Goal: Task Accomplishment & Management: Use online tool/utility

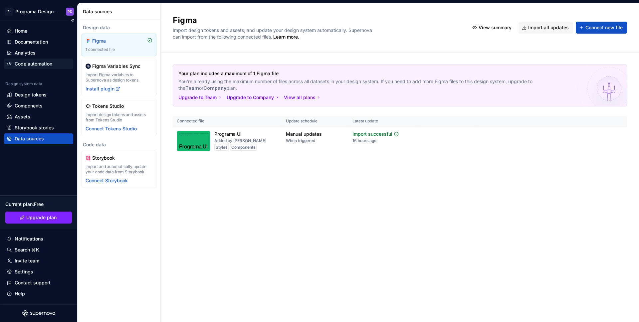
click at [38, 64] on div "Code automation" at bounding box center [34, 64] width 38 height 7
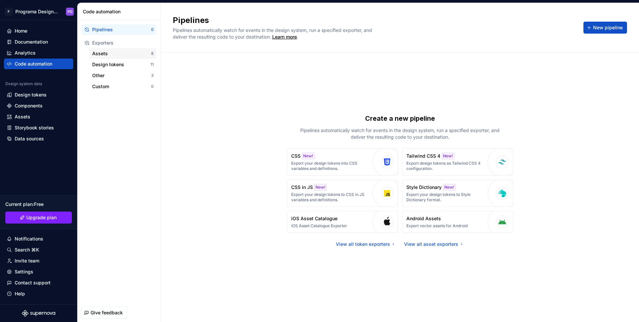
click at [104, 53] on div "Assets" at bounding box center [121, 53] width 59 height 7
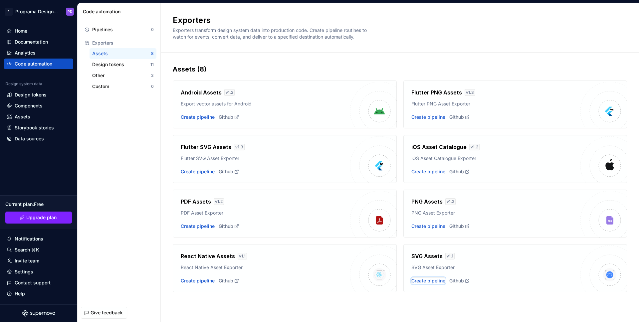
click at [435, 280] on div "Create pipeline" at bounding box center [428, 281] width 34 height 7
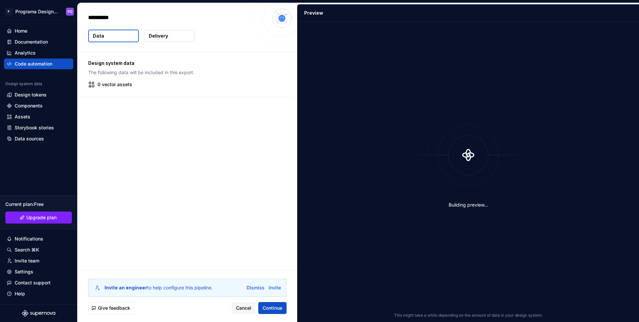
click at [117, 83] on p "0 vector assets" at bounding box center [115, 84] width 35 height 7
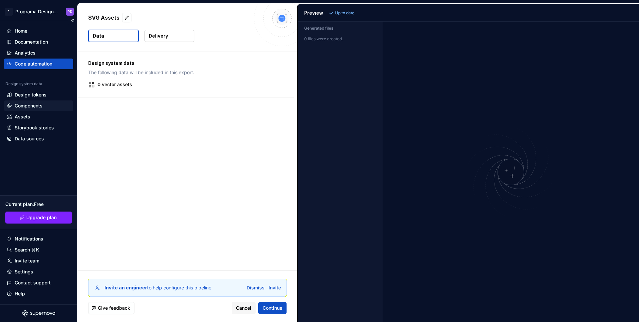
click at [27, 103] on div "Components" at bounding box center [29, 106] width 28 height 7
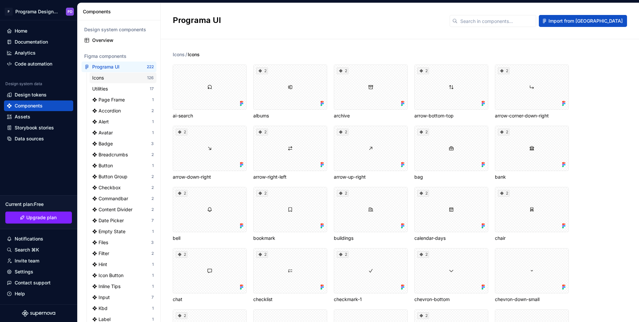
click at [128, 77] on div "Icons" at bounding box center [119, 78] width 55 height 7
click at [413, 42] on div "Icons ai-search 2 albums 2 archive 2 arrow-bottom-top 2 arrow-corner-down-right…" at bounding box center [406, 180] width 466 height 283
click at [240, 20] on h2 "Programa UI / Icons" at bounding box center [307, 20] width 269 height 11
click at [212, 85] on div at bounding box center [210, 87] width 74 height 45
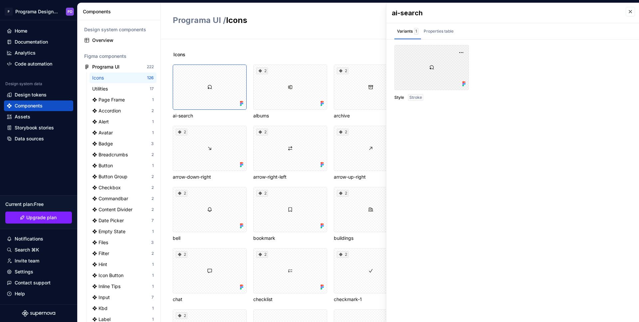
click at [432, 68] on div at bounding box center [431, 67] width 75 height 45
click at [462, 53] on button "button" at bounding box center [461, 52] width 9 height 9
click at [543, 71] on div "Style Stroke" at bounding box center [512, 73] width 237 height 56
click at [37, 116] on div "Assets" at bounding box center [39, 117] width 64 height 7
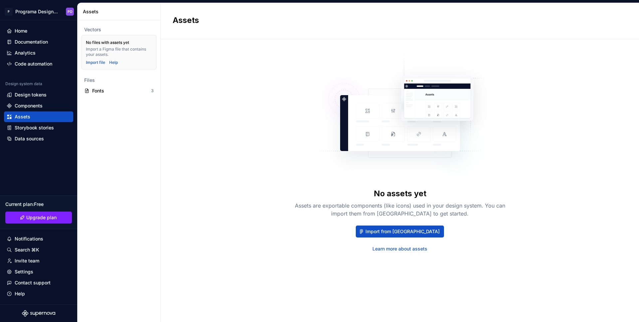
click at [99, 65] on div "No files with assets yet Import a Figma file that contains your assets. Import …" at bounding box center [119, 52] width 75 height 35
click at [98, 64] on div "Import file" at bounding box center [95, 62] width 19 height 5
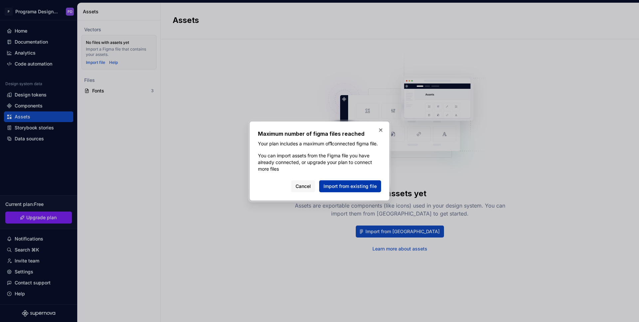
click at [353, 186] on button "Import from existing file" at bounding box center [350, 186] width 62 height 12
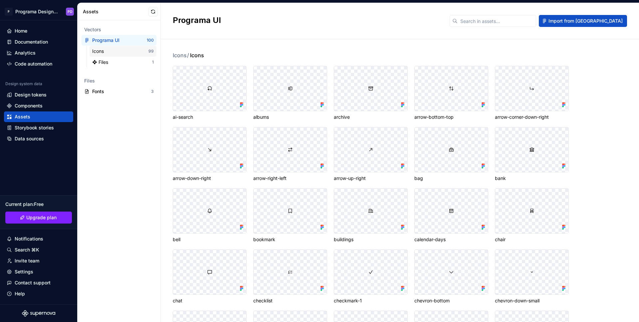
click at [138, 52] on div "Icons" at bounding box center [120, 51] width 56 height 7
click at [42, 62] on div "Code automation" at bounding box center [34, 64] width 38 height 7
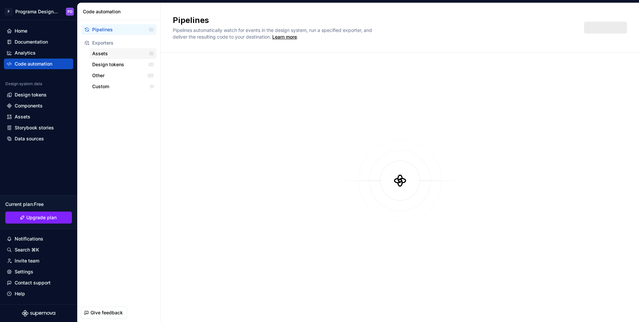
click at [114, 52] on div "Assets" at bounding box center [120, 53] width 57 height 7
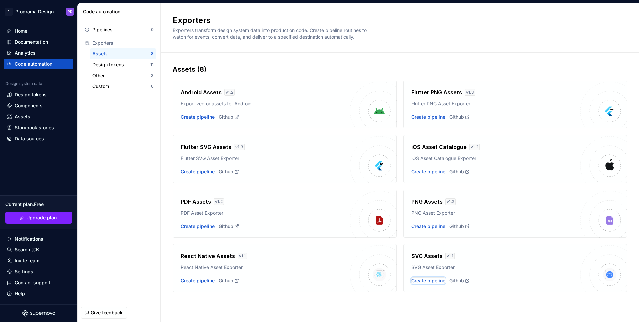
click at [432, 281] on div "Create pipeline" at bounding box center [428, 281] width 34 height 7
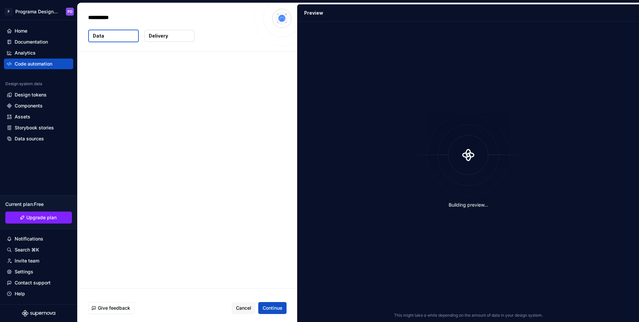
type textarea "*"
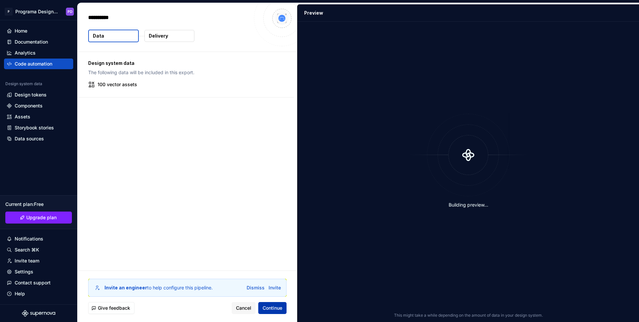
click at [282, 310] on span "Continue" at bounding box center [273, 308] width 20 height 7
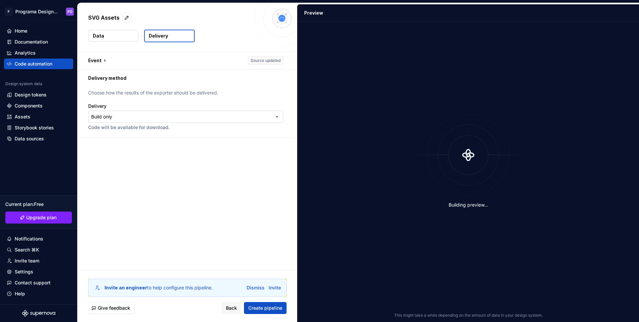
click at [167, 112] on html "**********" at bounding box center [319, 161] width 639 height 322
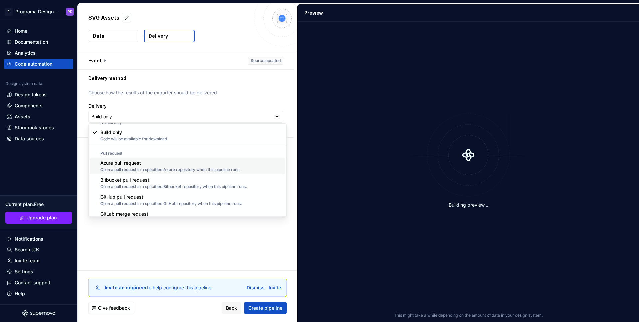
scroll to position [12, 0]
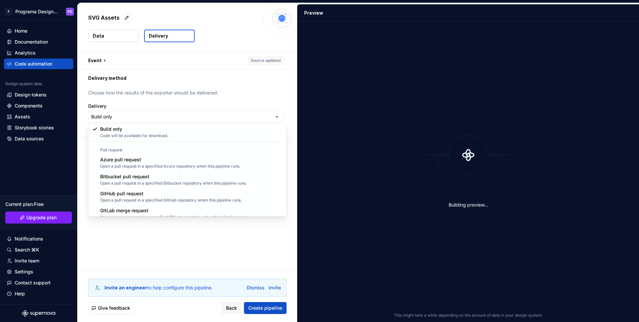
select select "******"
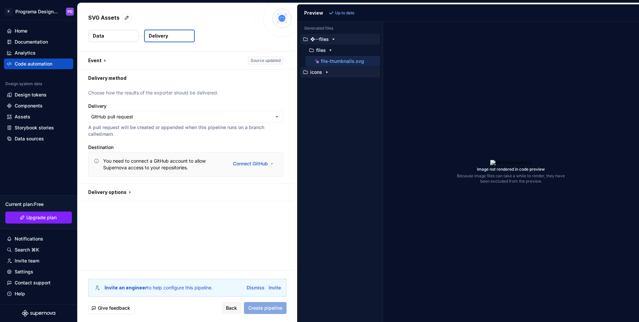
click at [327, 72] on icon "button" at bounding box center [327, 73] width 1 height 2
click at [331, 83] on icon "button" at bounding box center [332, 83] width 5 height 5
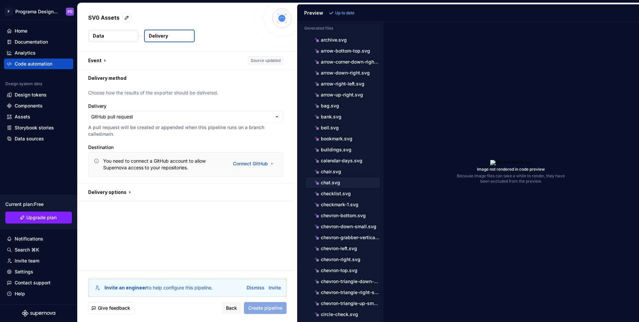
scroll to position [0, 0]
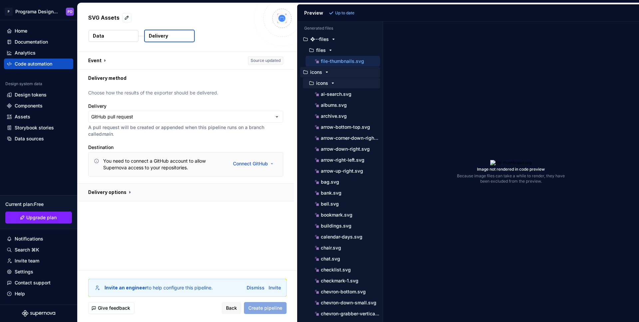
click at [129, 189] on button "button" at bounding box center [186, 192] width 216 height 17
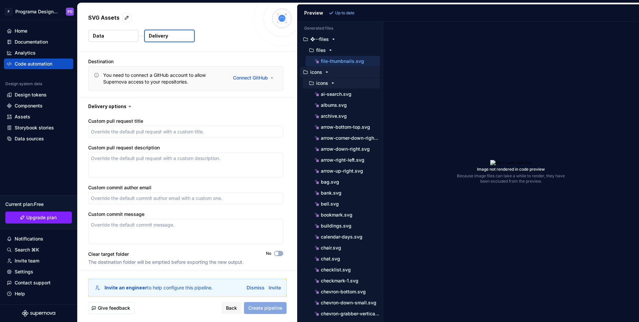
scroll to position [88, 0]
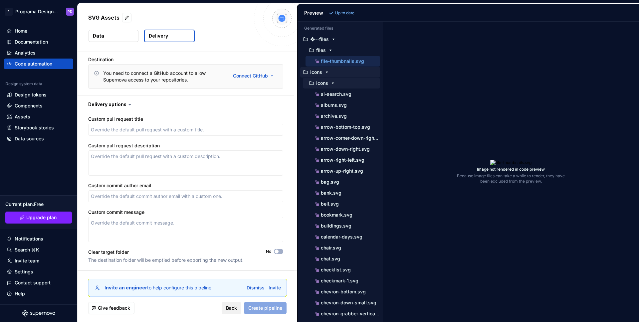
click at [236, 306] on span "Back" at bounding box center [231, 308] width 11 height 7
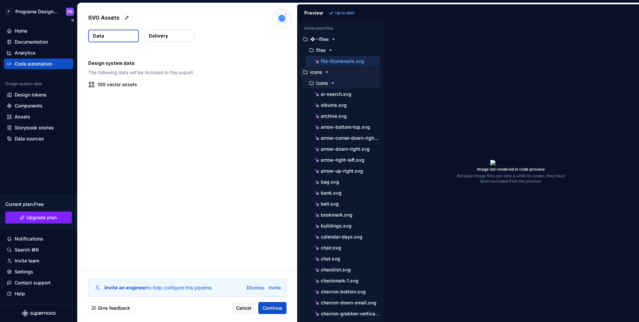
click at [23, 61] on div "Code automation" at bounding box center [34, 64] width 38 height 7
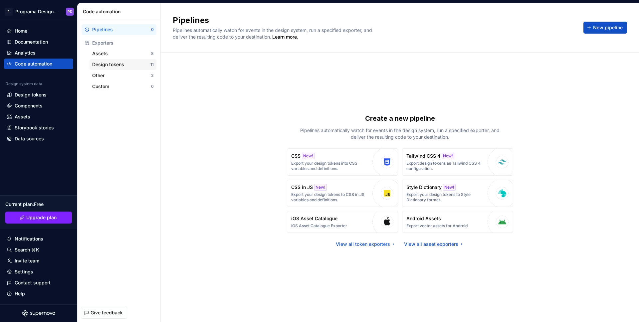
click at [127, 63] on div "Design tokens" at bounding box center [121, 64] width 58 height 7
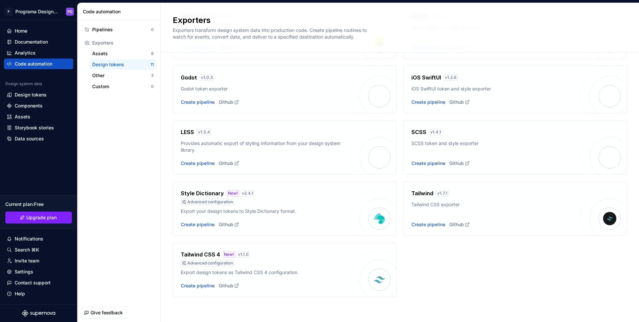
scroll to position [138, 0]
click at [426, 225] on div "Create pipeline" at bounding box center [428, 224] width 34 height 7
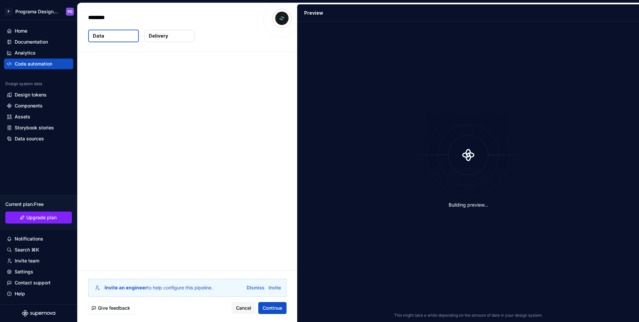
type textarea "*"
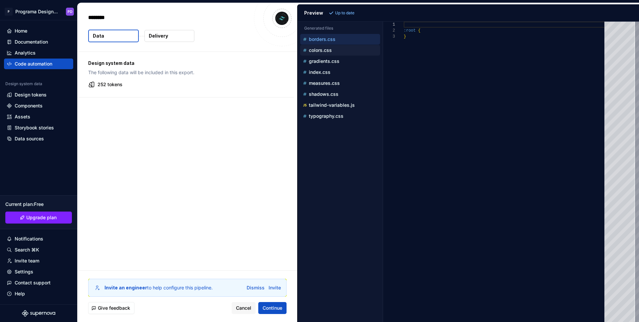
click at [323, 50] on p "colors.css" at bounding box center [320, 50] width 23 height 5
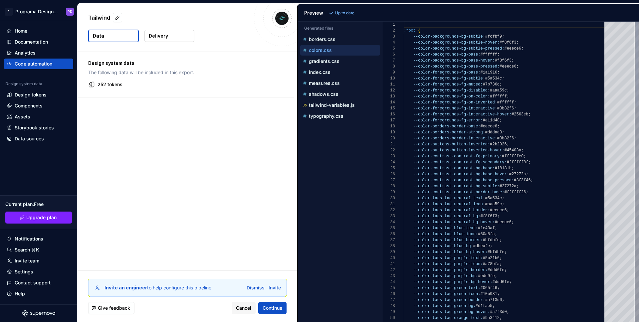
scroll to position [60, 0]
click at [326, 58] on div "gradients.css" at bounding box center [341, 61] width 79 height 7
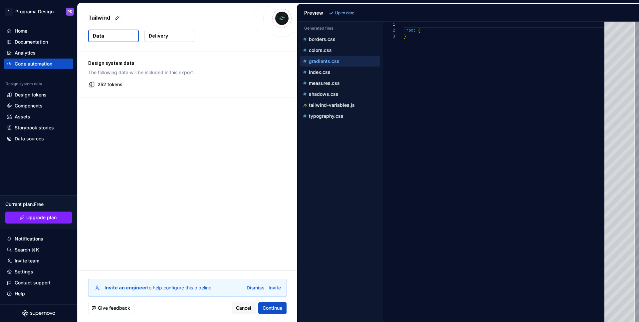
scroll to position [12, 0]
click at [327, 71] on p "index.css" at bounding box center [320, 72] width 22 height 5
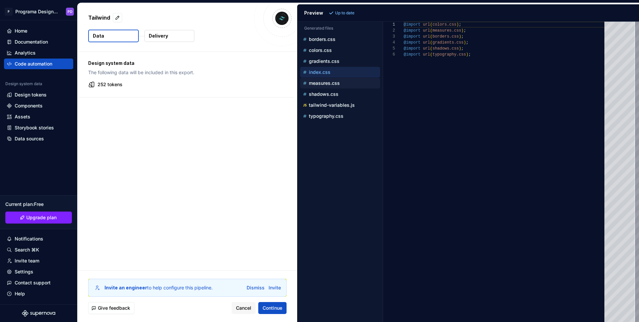
click at [328, 83] on p "measures.css" at bounding box center [324, 83] width 31 height 5
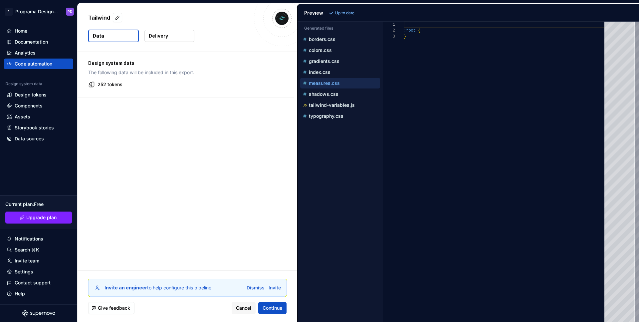
scroll to position [12, 0]
click at [329, 93] on p "shadows.css" at bounding box center [324, 94] width 30 height 5
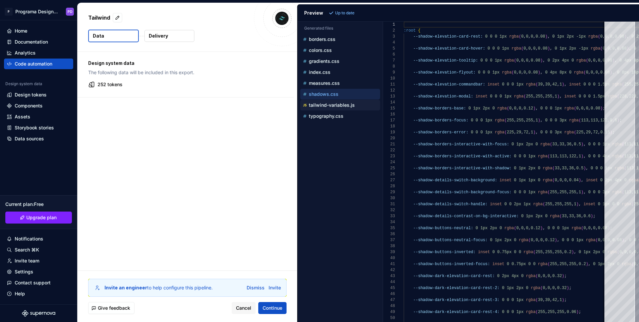
click at [331, 105] on p "tailwind-variables.js" at bounding box center [332, 105] width 46 height 5
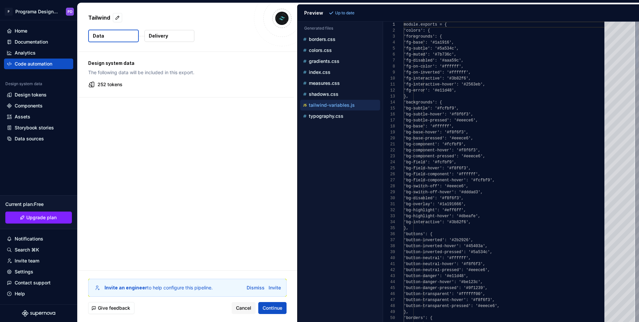
scroll to position [60, 0]
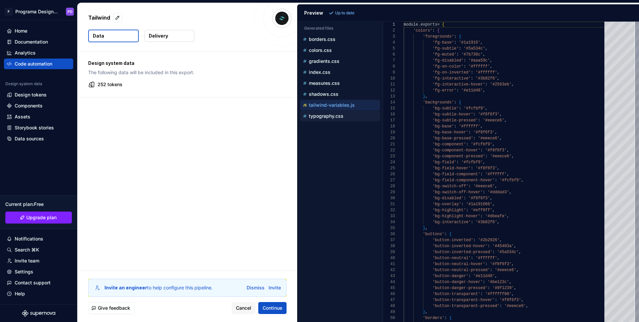
click at [333, 115] on p "typography.css" at bounding box center [326, 116] width 35 height 5
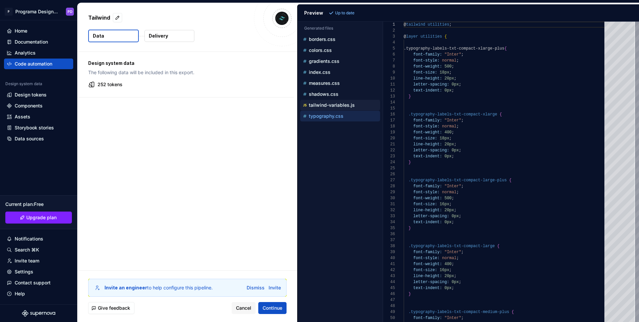
click at [328, 103] on p "tailwind-variables.js" at bounding box center [332, 105] width 46 height 5
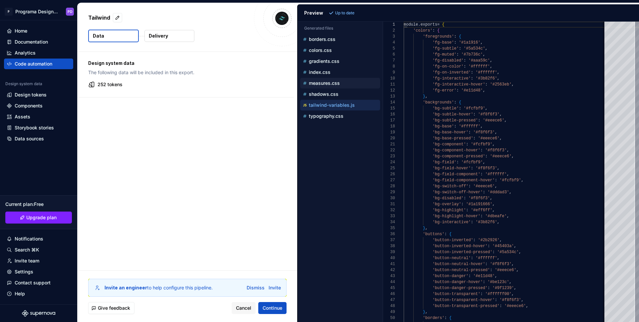
click at [324, 81] on p "measures.css" at bounding box center [324, 83] width 31 height 5
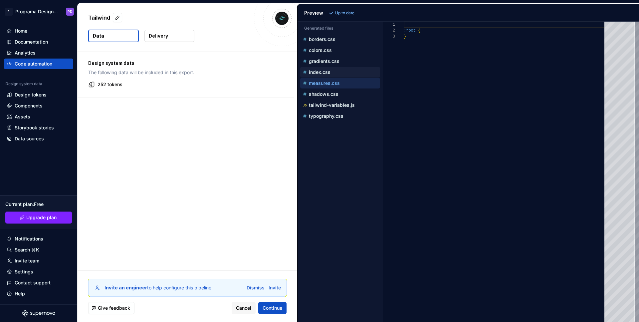
click at [327, 70] on p "index.css" at bounding box center [320, 72] width 22 height 5
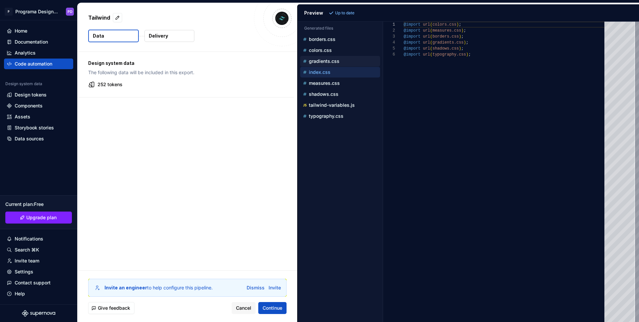
click at [329, 62] on p "gradients.css" at bounding box center [324, 61] width 31 height 5
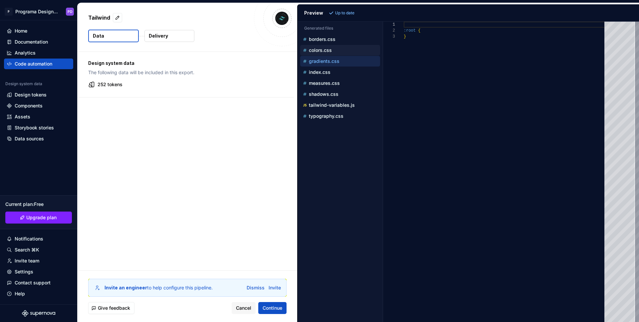
click at [332, 50] on div "colors.css" at bounding box center [341, 50] width 79 height 7
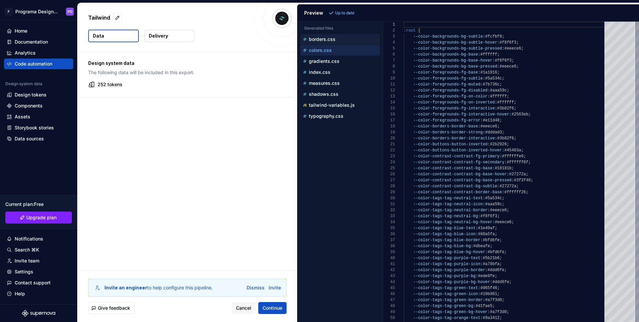
click at [335, 39] on p "borders.css" at bounding box center [322, 39] width 27 height 5
type textarea "******* *"
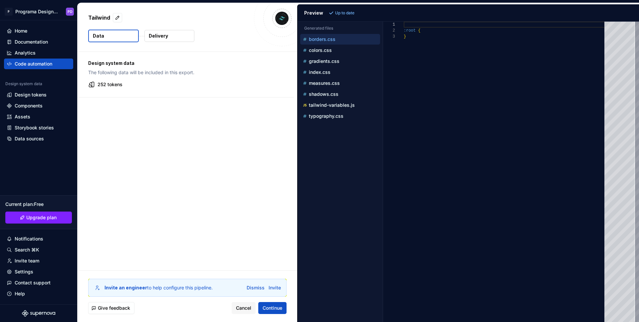
click at [119, 83] on p "252 tokens" at bounding box center [110, 84] width 25 height 7
click at [111, 86] on p "252 tokens" at bounding box center [110, 84] width 25 height 7
click at [28, 98] on div "Design tokens" at bounding box center [31, 95] width 32 height 7
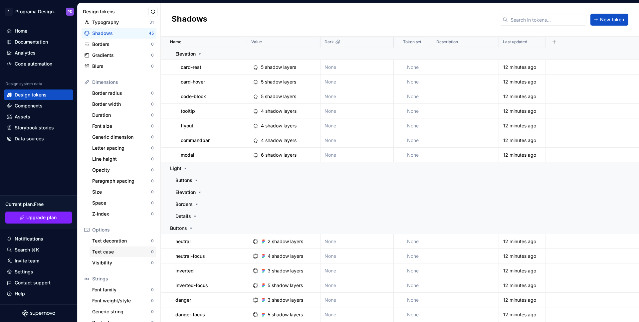
scroll to position [22, 0]
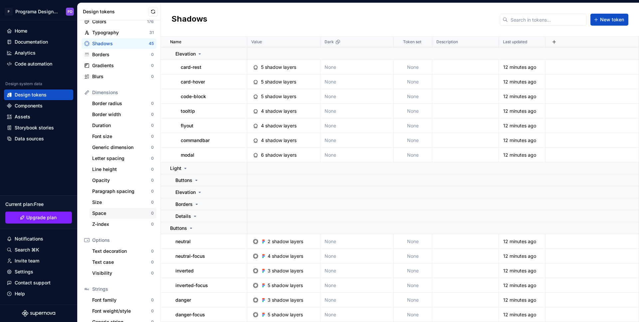
click at [107, 213] on div "Space" at bounding box center [121, 213] width 59 height 7
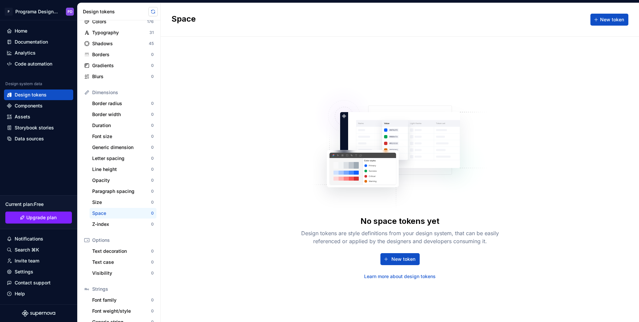
click at [152, 10] on button "button" at bounding box center [152, 11] width 9 height 9
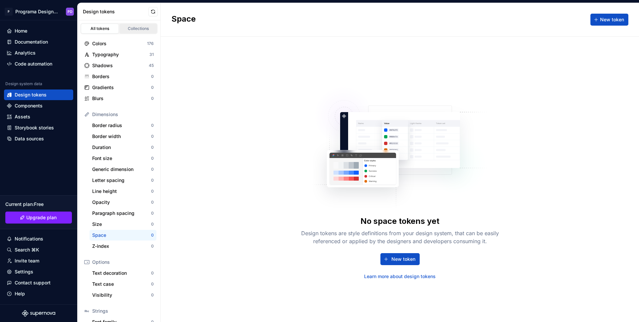
click at [140, 27] on div "Collections" at bounding box center [138, 28] width 33 height 5
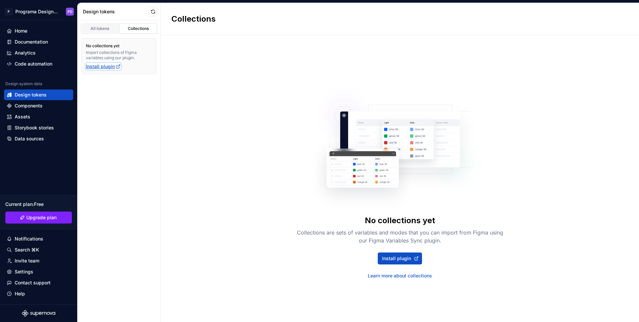
click at [116, 64] on icon at bounding box center [118, 66] width 5 height 5
click at [395, 276] on link "Learn more about collections" at bounding box center [400, 276] width 64 height 7
click at [102, 30] on div "All tokens" at bounding box center [99, 28] width 33 height 5
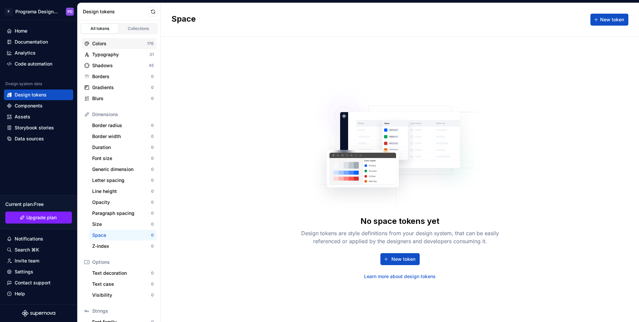
click at [107, 43] on div "Colors" at bounding box center [119, 43] width 55 height 7
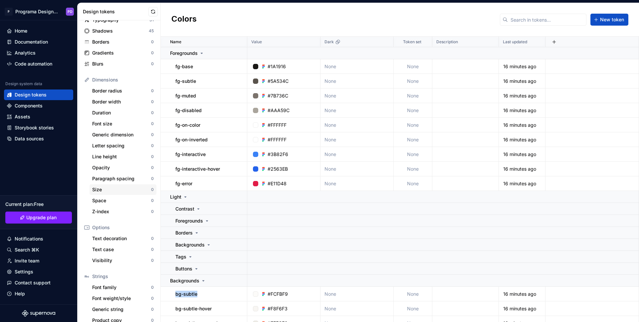
scroll to position [36, 0]
click at [111, 196] on div "Space" at bounding box center [121, 199] width 59 height 7
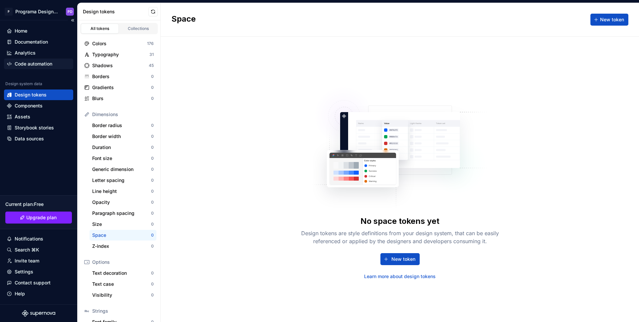
click at [39, 60] on div "Code automation" at bounding box center [38, 64] width 69 height 11
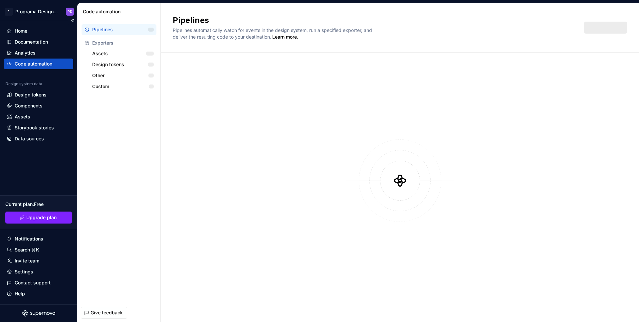
click at [40, 63] on div "Code automation" at bounding box center [34, 64] width 38 height 7
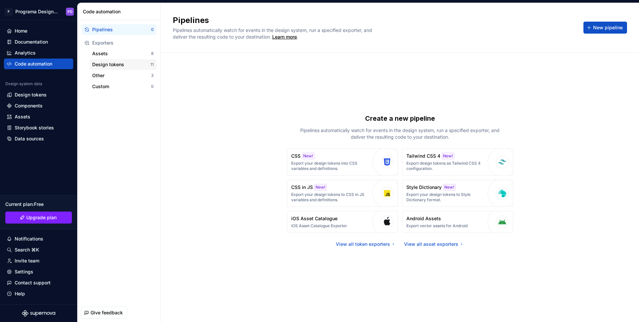
click at [130, 65] on div "Design tokens" at bounding box center [121, 64] width 58 height 7
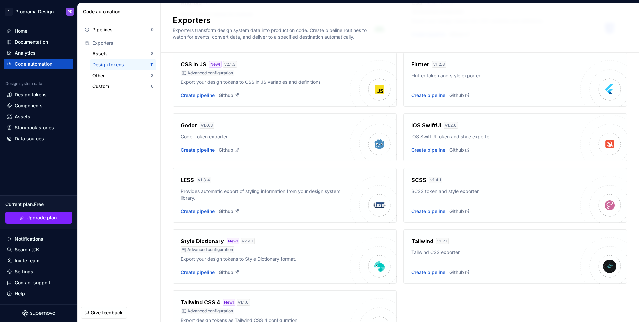
scroll to position [93, 0]
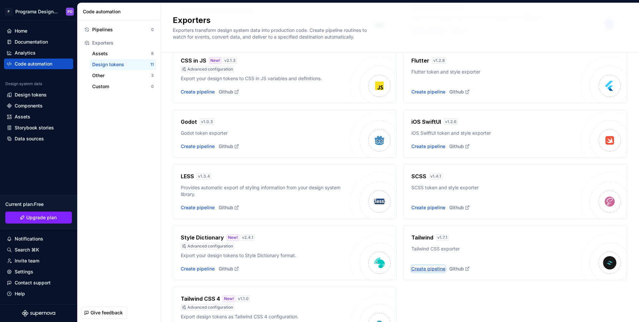
click at [431, 269] on div "Create pipeline" at bounding box center [428, 269] width 34 height 7
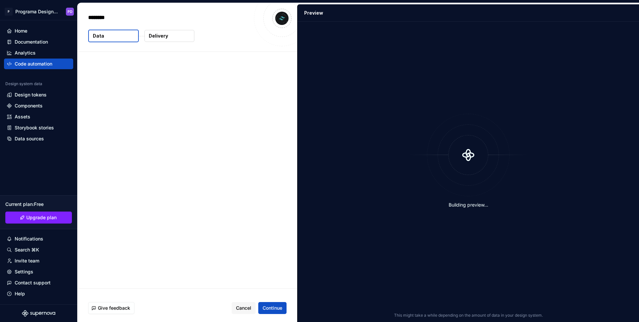
type textarea "*"
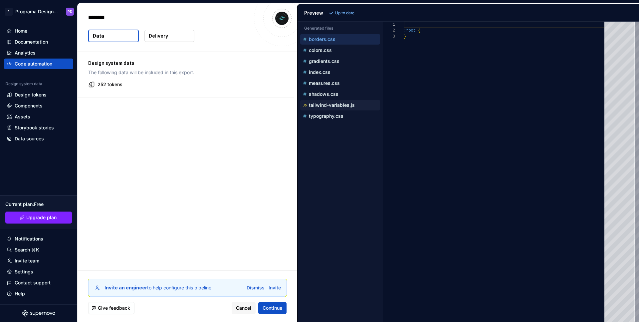
click at [342, 108] on p "tailwind-variables.js" at bounding box center [332, 105] width 46 height 5
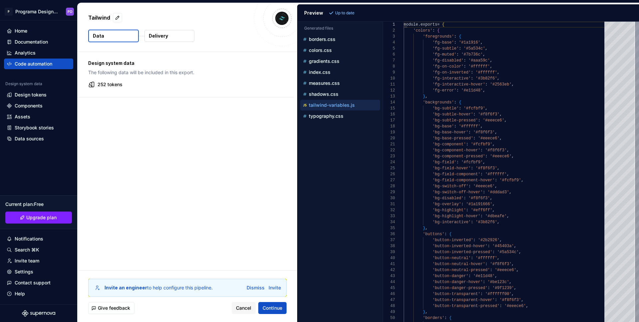
scroll to position [60, 0]
click at [283, 18] on img at bounding box center [281, 18] width 13 height 13
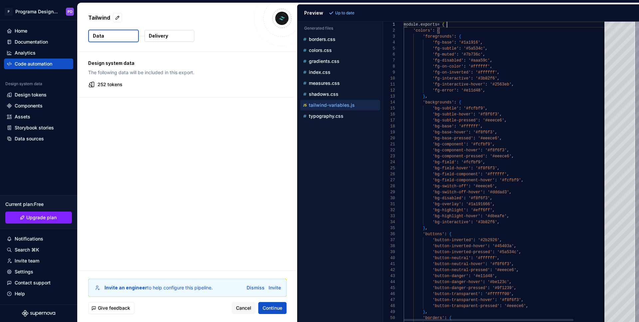
scroll to position [0, 43]
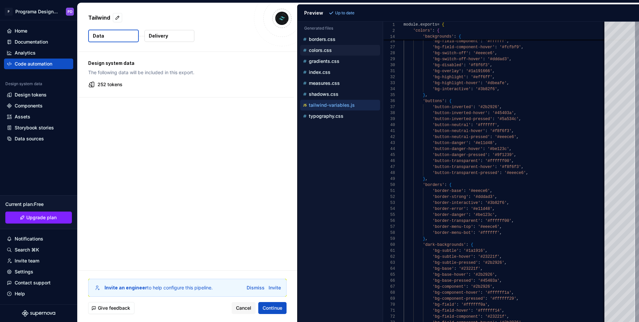
click at [318, 50] on p "colors.css" at bounding box center [320, 50] width 23 height 5
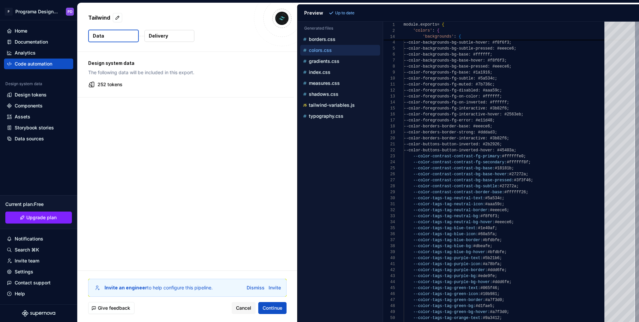
scroll to position [0, 0]
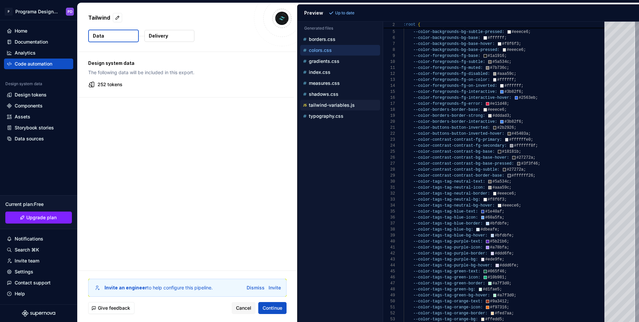
click at [341, 104] on p "tailwind-variables.js" at bounding box center [332, 105] width 46 height 5
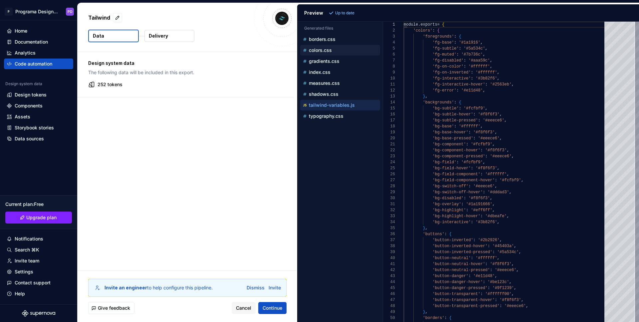
click at [338, 48] on div "colors.css" at bounding box center [341, 50] width 79 height 7
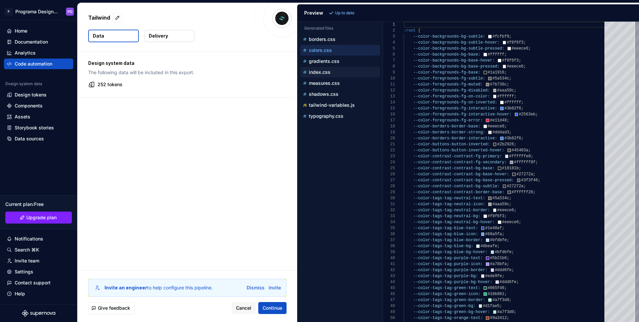
click at [322, 72] on p "index.css" at bounding box center [320, 72] width 22 height 5
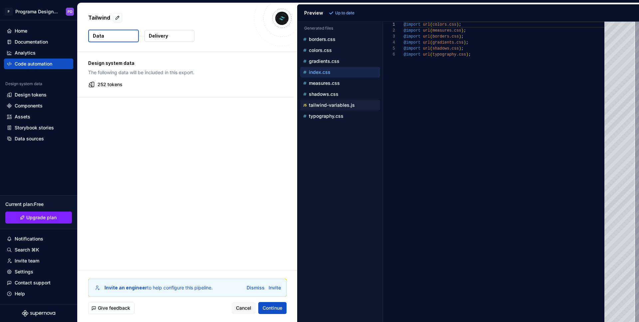
click at [343, 105] on p "tailwind-variables.js" at bounding box center [332, 105] width 46 height 5
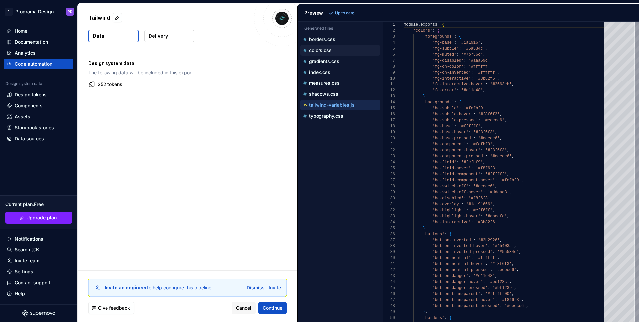
click at [336, 47] on div "colors.css" at bounding box center [341, 50] width 79 height 7
type textarea "**********"
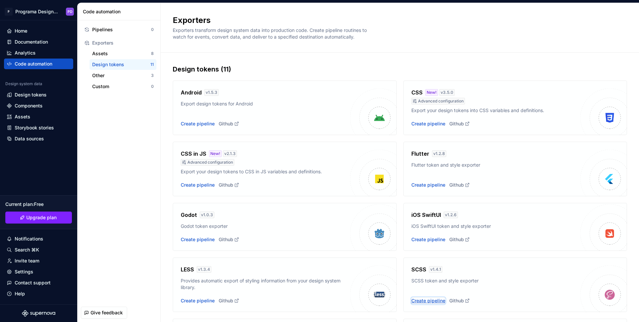
click at [427, 300] on div "Create pipeline" at bounding box center [428, 301] width 34 height 7
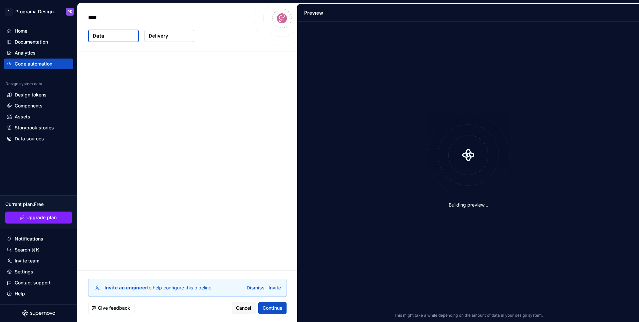
type textarea "*"
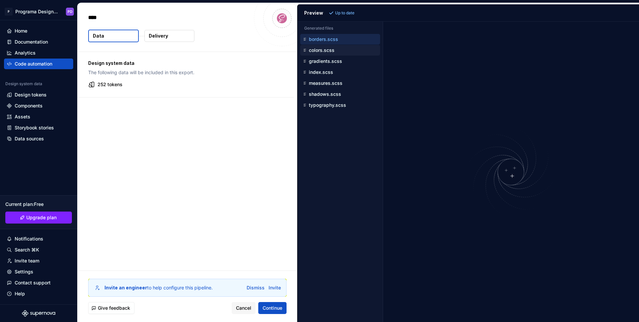
click at [325, 47] on div "colors.scss" at bounding box center [341, 50] width 79 height 7
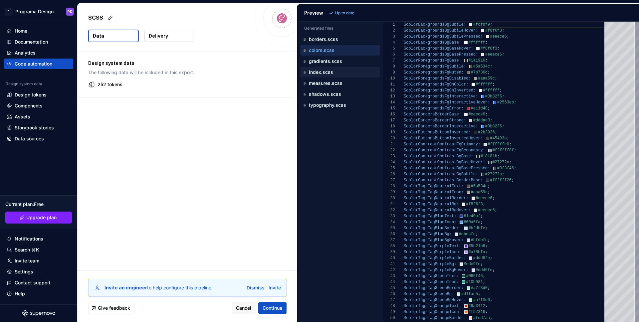
click at [327, 71] on p "index.scss" at bounding box center [321, 72] width 24 height 5
type textarea "**********"
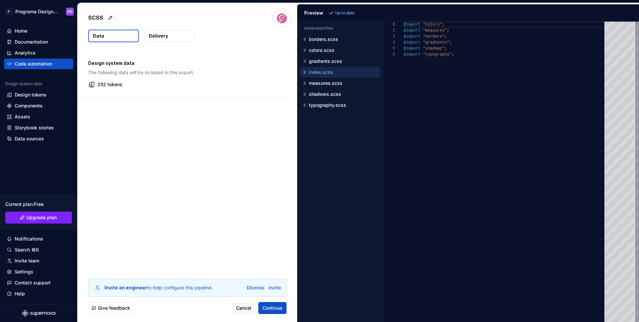
scroll to position [30, 0]
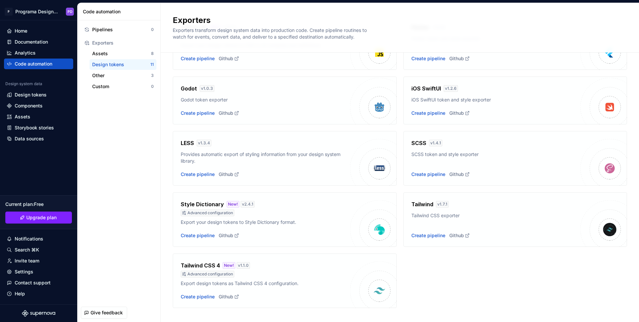
scroll to position [138, 0]
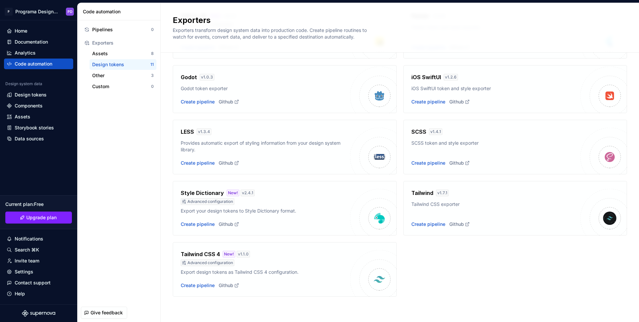
click at [420, 194] on h4 "Tailwind" at bounding box center [422, 193] width 22 height 8
click at [192, 284] on div "Create pipeline" at bounding box center [198, 285] width 34 height 7
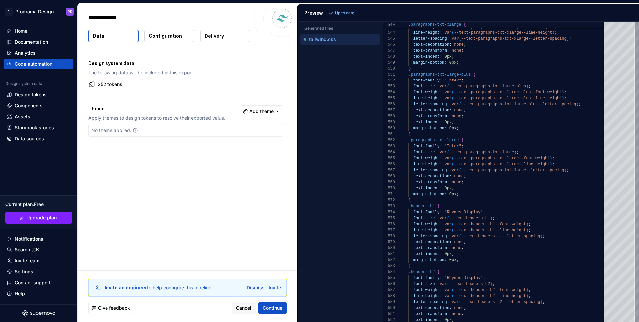
click at [365, 95] on div "Accessibility guide for tree . Navigate the tree with the arrow keys. Common tr…" at bounding box center [340, 177] width 85 height 290
click at [40, 65] on div "Code automation" at bounding box center [34, 64] width 38 height 7
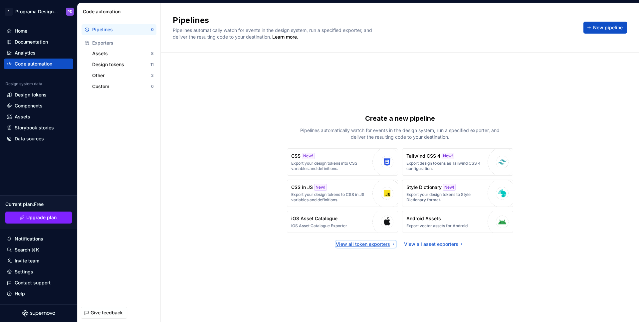
click at [379, 246] on div "View all token exporters" at bounding box center [366, 244] width 60 height 7
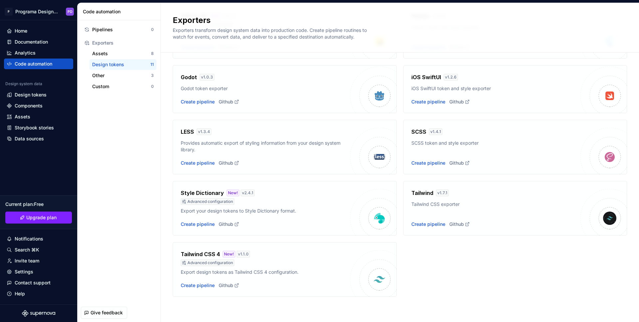
scroll to position [136, 0]
click at [432, 223] on div "Create pipeline" at bounding box center [428, 225] width 34 height 7
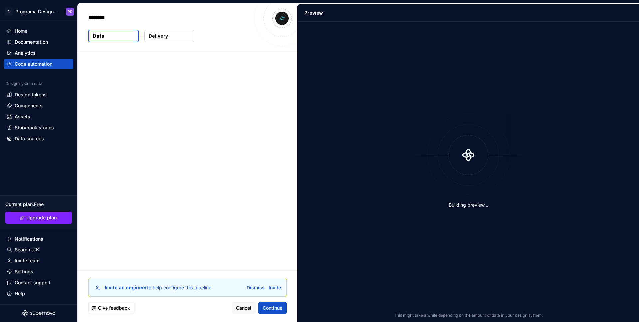
type textarea "*"
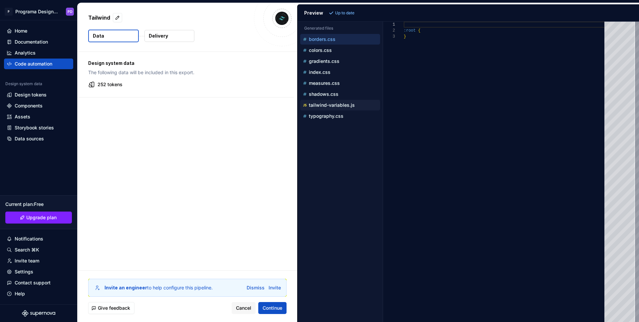
click at [331, 104] on p "tailwind-variables.js" at bounding box center [332, 105] width 46 height 5
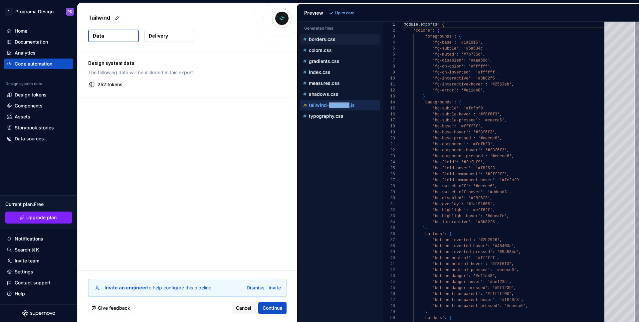
click at [320, 37] on p "borders.css" at bounding box center [322, 39] width 27 height 5
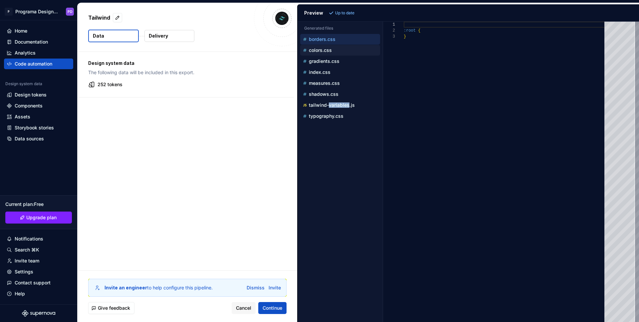
click at [325, 54] on button "colors.css" at bounding box center [340, 50] width 80 height 7
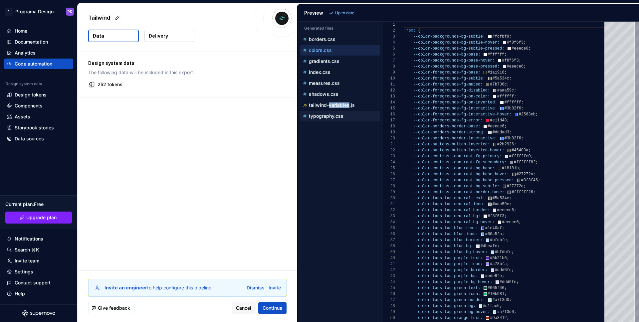
click at [330, 114] on p "typography.css" at bounding box center [326, 116] width 35 height 5
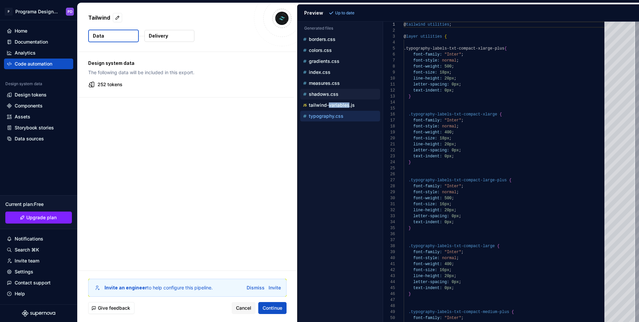
click at [322, 94] on p "shadows.css" at bounding box center [324, 94] width 30 height 5
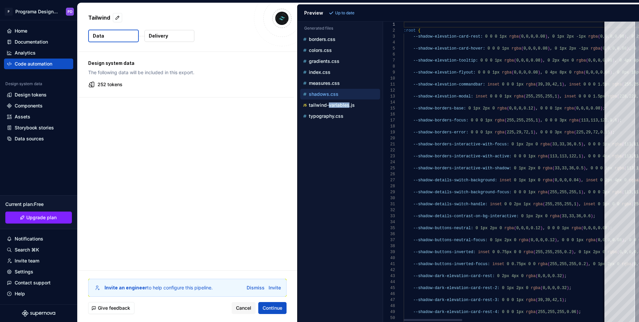
scroll to position [48, 0]
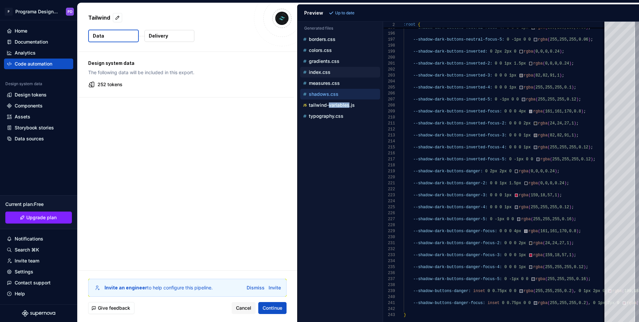
click at [328, 72] on p "index.css" at bounding box center [320, 72] width 22 height 5
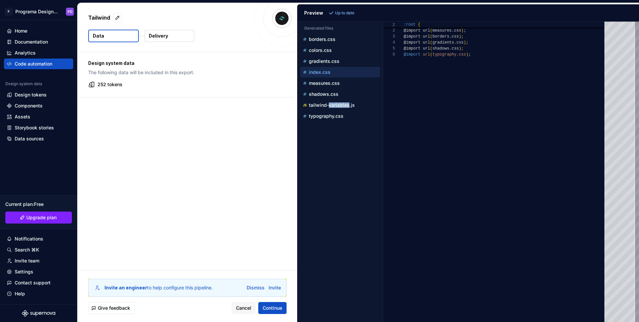
scroll to position [30, 0]
click at [331, 62] on p "gradients.css" at bounding box center [324, 61] width 31 height 5
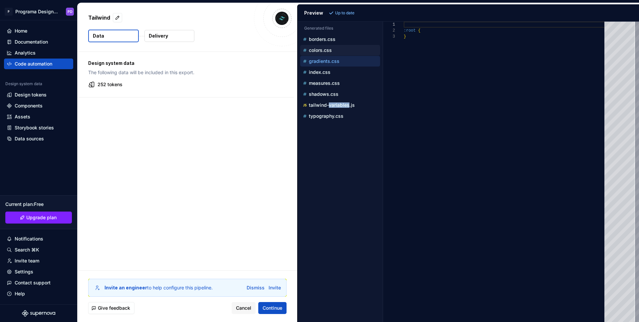
click at [331, 51] on p "colors.css" at bounding box center [320, 50] width 23 height 5
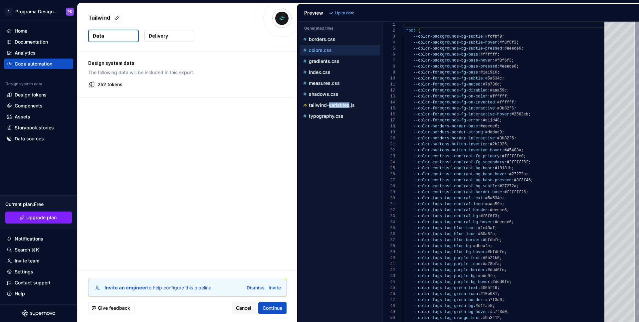
scroll to position [60, 0]
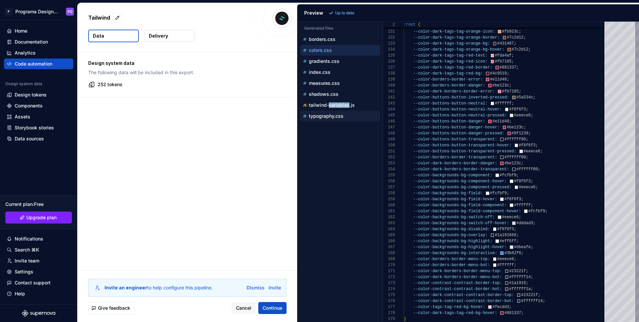
click at [343, 117] on p "typography.css" at bounding box center [326, 116] width 35 height 5
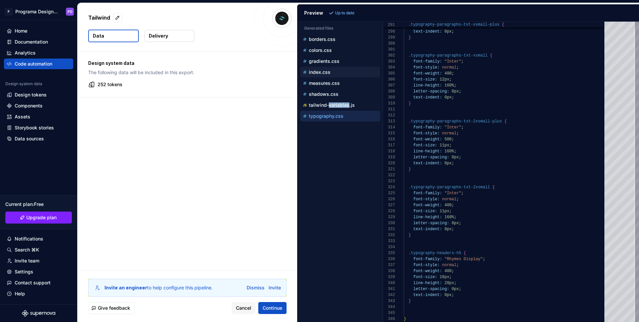
click at [318, 70] on p "index.css" at bounding box center [320, 72] width 22 height 5
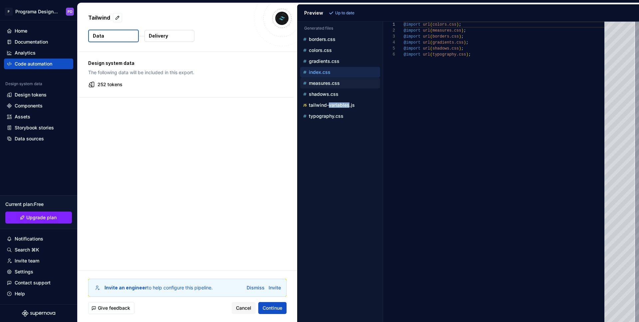
click at [321, 80] on div "measures.css" at bounding box center [341, 83] width 79 height 7
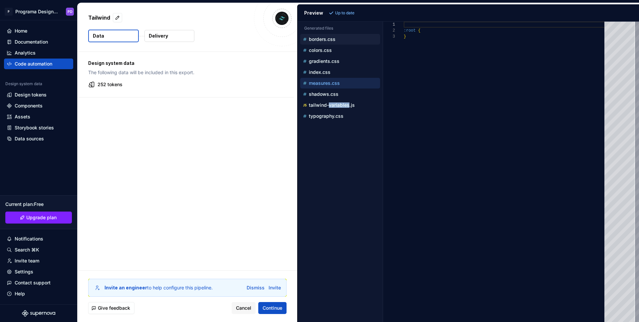
click at [324, 37] on p "borders.css" at bounding box center [322, 39] width 27 height 5
click at [323, 50] on p "colors.css" at bounding box center [320, 50] width 23 height 5
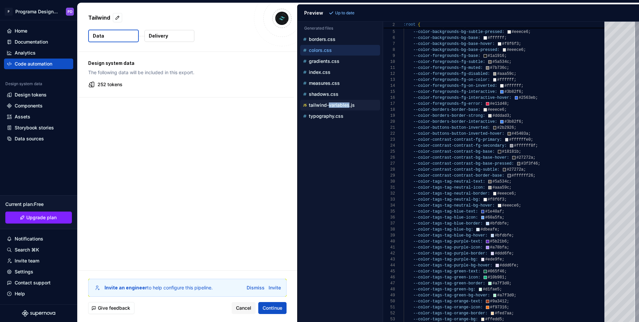
click at [344, 106] on p "tailwind-variables.js" at bounding box center [332, 105] width 46 height 5
type textarea "**********"
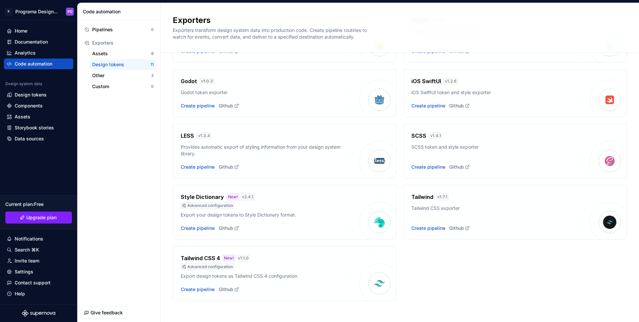
scroll to position [138, 0]
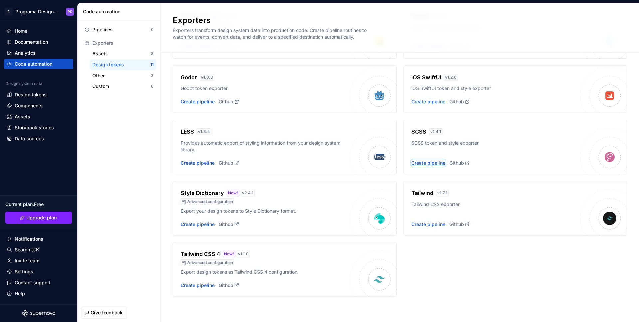
click at [431, 164] on div "Create pipeline" at bounding box center [428, 163] width 34 height 7
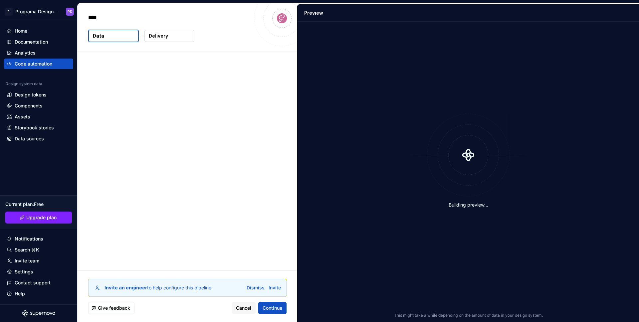
type textarea "*"
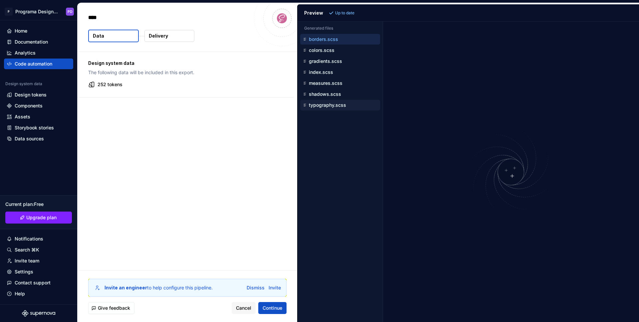
click at [337, 102] on div "typography.scss" at bounding box center [341, 105] width 79 height 7
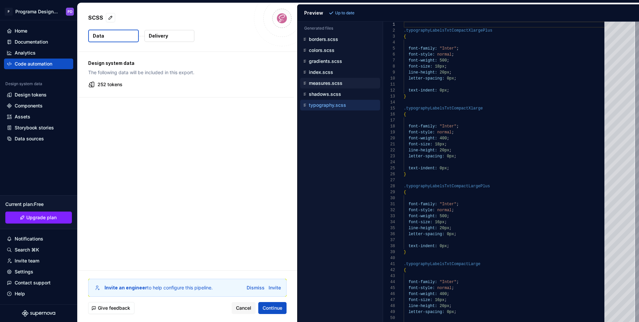
click at [326, 80] on div "measures.scss" at bounding box center [341, 83] width 79 height 7
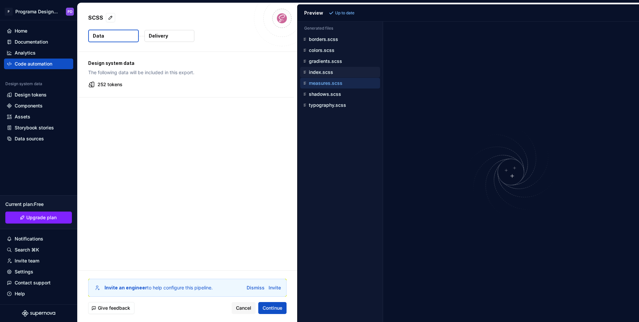
click at [326, 70] on p "index.scss" at bounding box center [321, 72] width 24 height 5
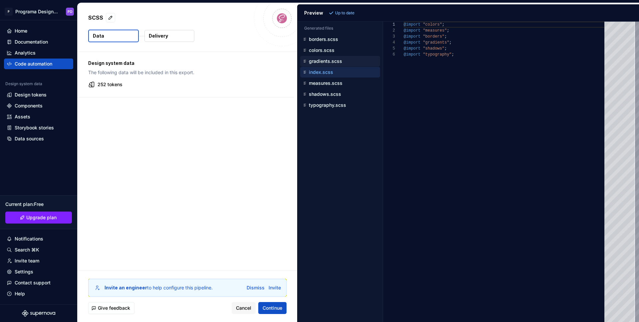
click at [323, 62] on p "gradients.scss" at bounding box center [325, 61] width 33 height 5
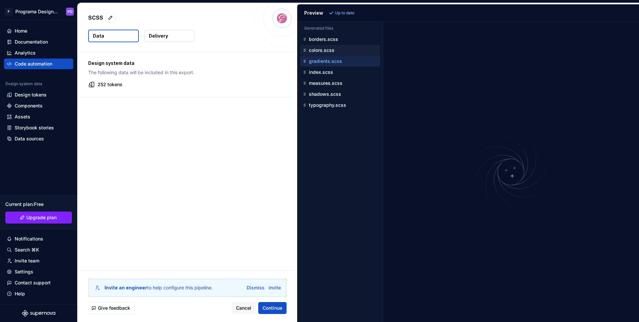
click at [321, 49] on p "colors.scss" at bounding box center [322, 50] width 26 height 5
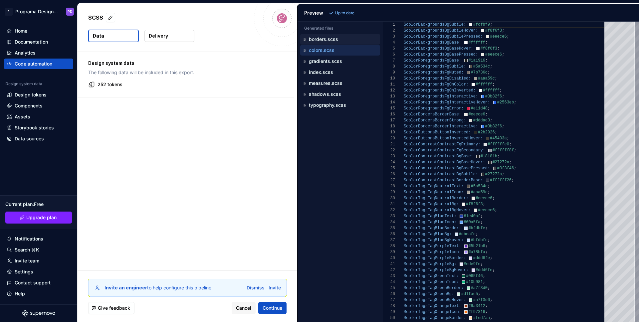
click at [315, 40] on p "borders.scss" at bounding box center [323, 39] width 29 height 5
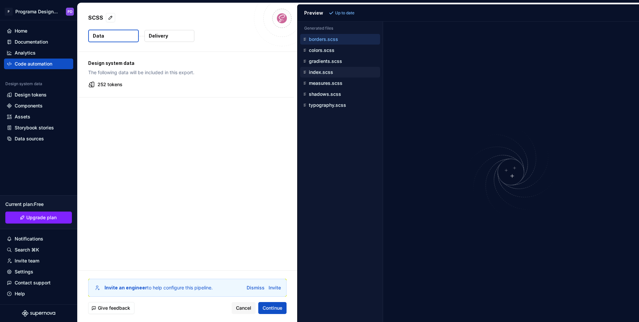
click at [318, 71] on p "index.scss" at bounding box center [321, 72] width 24 height 5
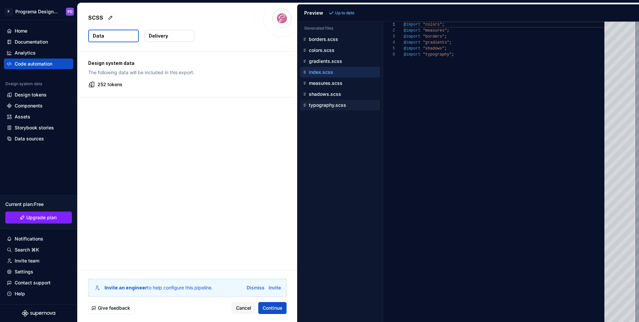
click at [321, 104] on p "typography.scss" at bounding box center [327, 105] width 37 height 5
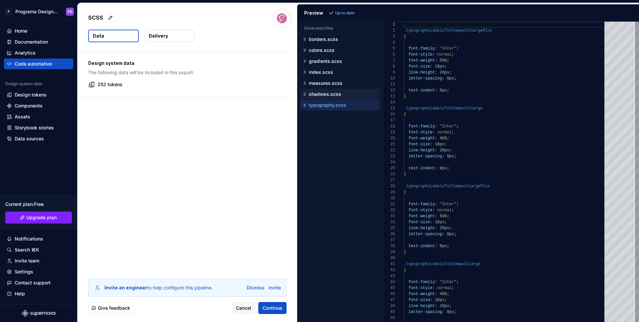
click at [323, 95] on p "shadows.scss" at bounding box center [325, 94] width 32 height 5
type textarea "**********"
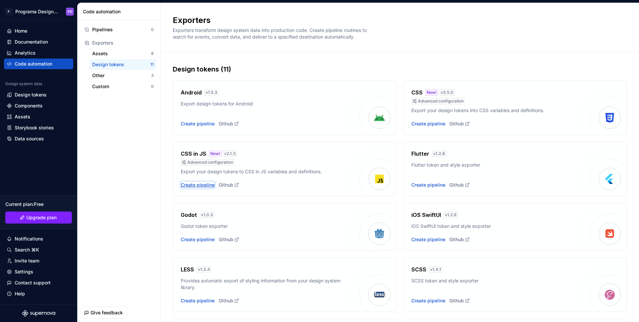
click at [200, 182] on div "Create pipeline" at bounding box center [198, 185] width 34 height 7
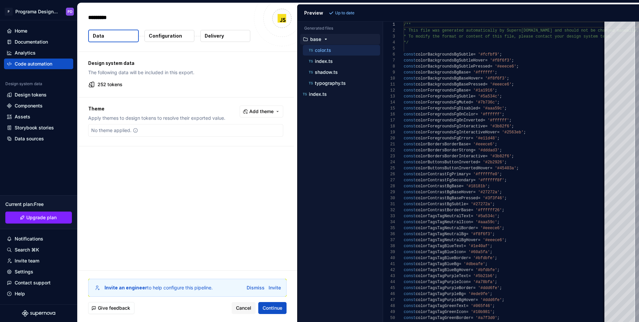
click at [175, 36] on p "Configuration" at bounding box center [165, 36] width 33 height 7
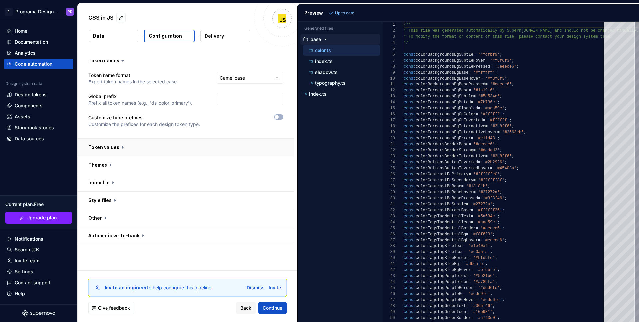
click at [115, 147] on button "button" at bounding box center [186, 147] width 216 height 17
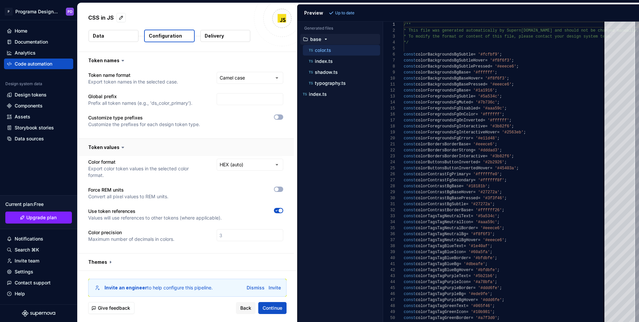
click at [114, 147] on button "button" at bounding box center [186, 147] width 216 height 17
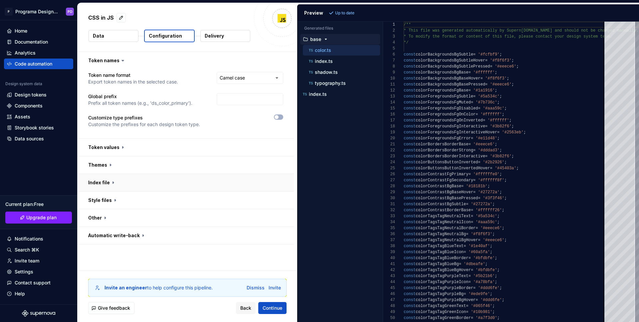
click at [104, 185] on button "button" at bounding box center [186, 182] width 216 height 17
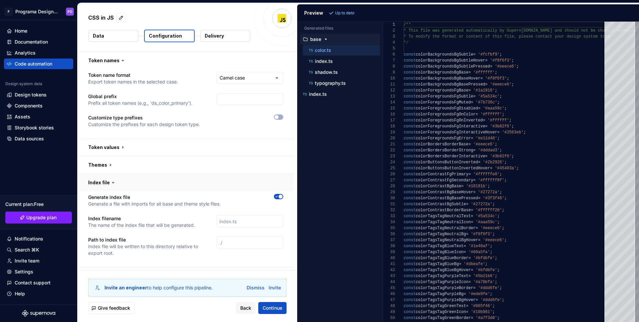
click at [105, 183] on button "button" at bounding box center [186, 182] width 216 height 17
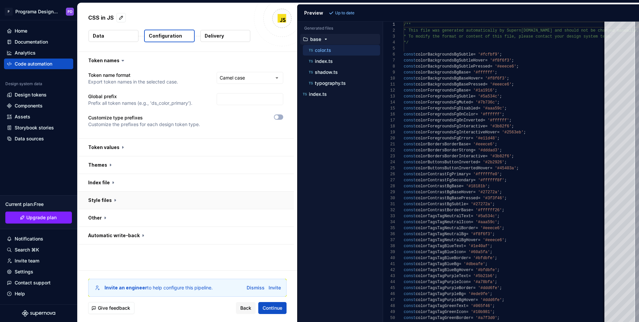
click at [113, 200] on button "button" at bounding box center [186, 200] width 216 height 17
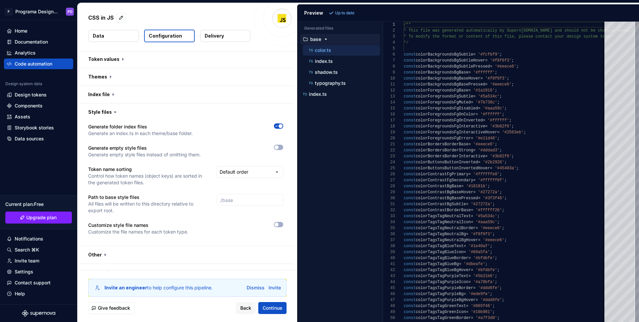
scroll to position [99, 0]
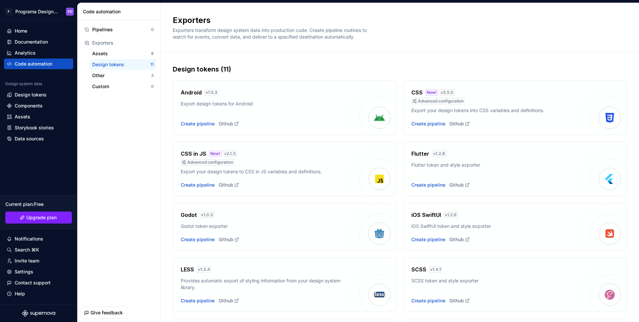
click at [490, 76] on div "Android v 1.5.3 Export design tokens for Android Create pipeline Github CSS New…" at bounding box center [400, 254] width 454 height 361
click at [425, 123] on div "Create pipeline" at bounding box center [428, 124] width 34 height 7
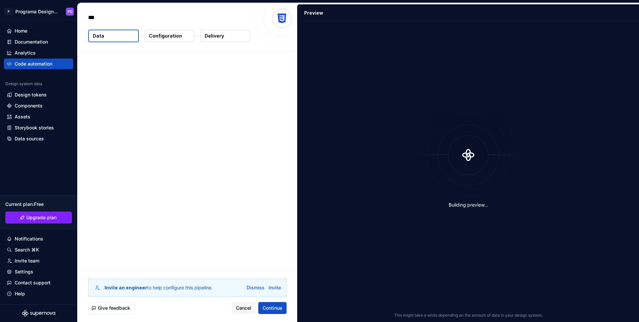
type textarea "*"
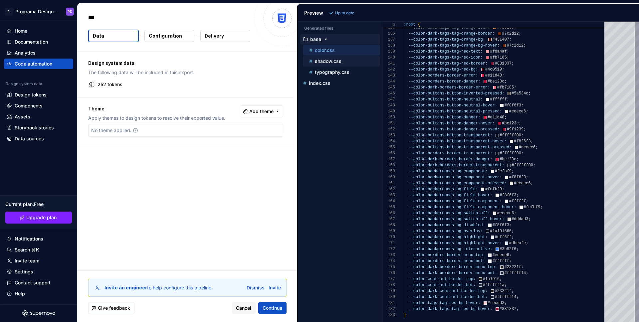
click at [323, 60] on p "shadow.css" at bounding box center [328, 61] width 27 height 5
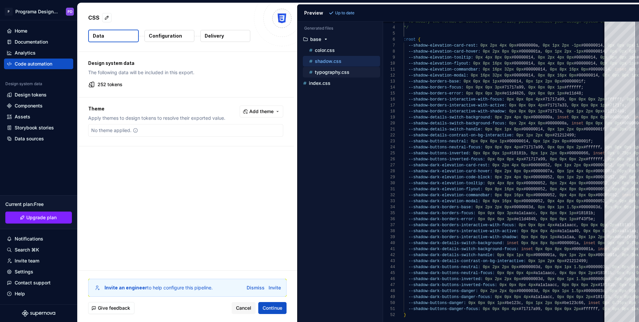
click at [347, 74] on p "typography.css" at bounding box center [332, 72] width 35 height 5
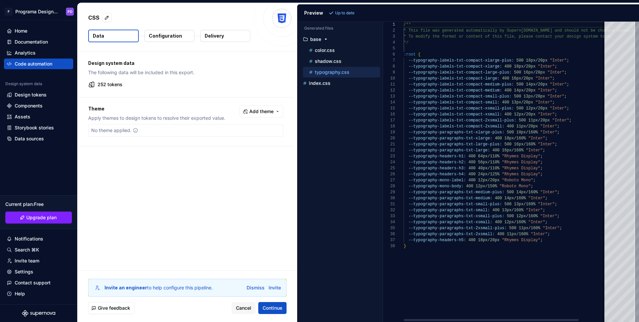
scroll to position [60, 0]
click at [316, 86] on p "index.css" at bounding box center [320, 83] width 22 height 5
type textarea "**********"
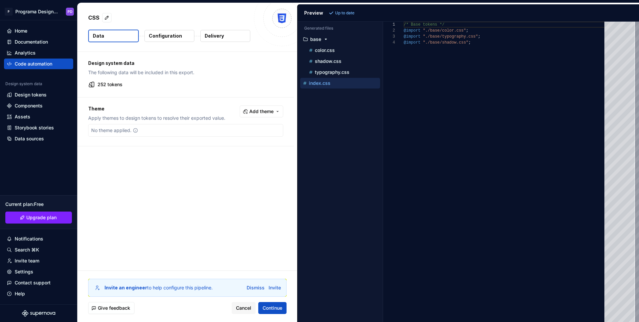
click at [173, 40] on button "Configuration" at bounding box center [169, 36] width 50 height 12
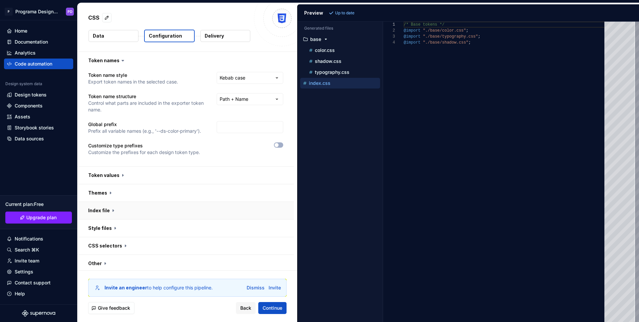
click at [102, 208] on button "button" at bounding box center [186, 210] width 216 height 17
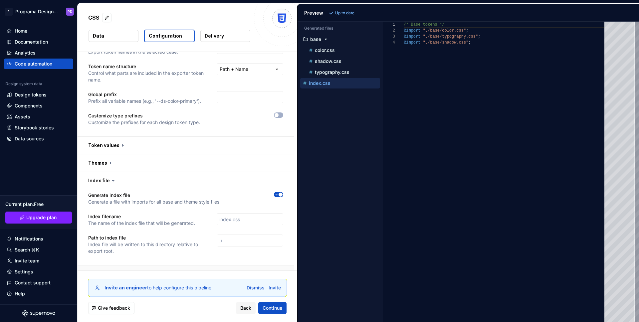
scroll to position [96, 0]
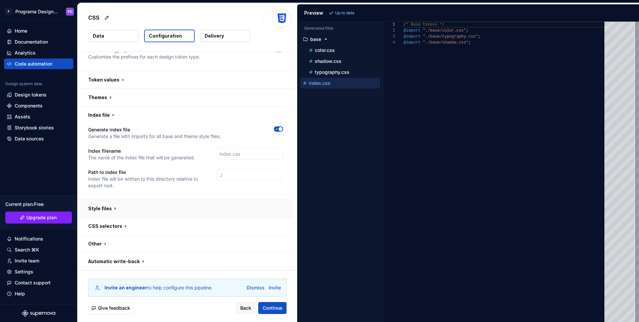
click at [105, 207] on button "button" at bounding box center [186, 208] width 216 height 17
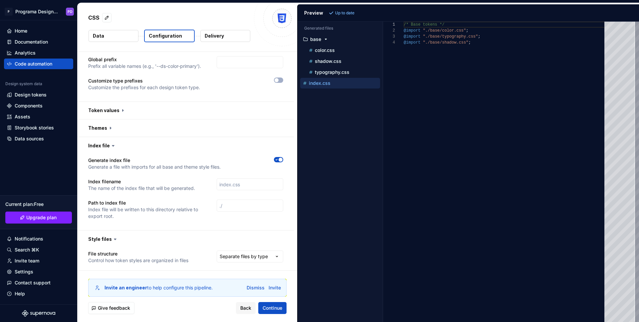
scroll to position [0, 0]
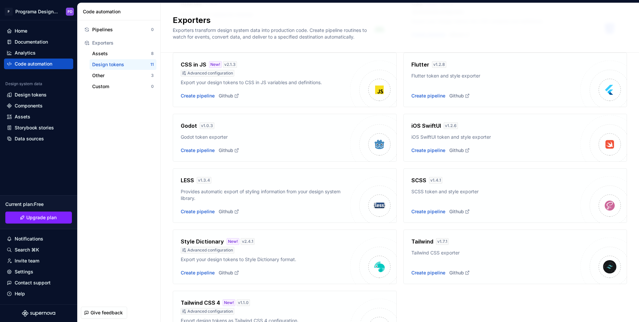
scroll to position [138, 0]
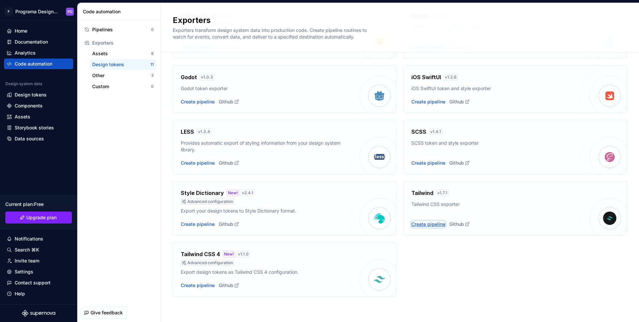
click at [430, 225] on div "Create pipeline" at bounding box center [428, 224] width 34 height 7
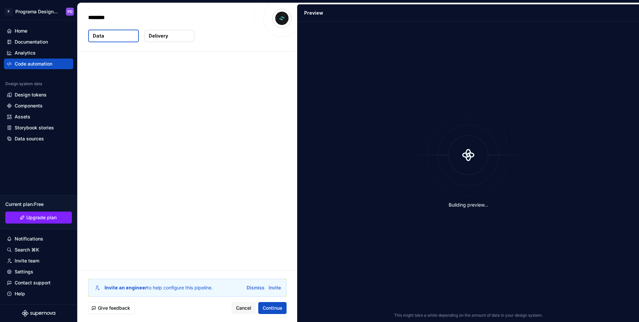
type textarea "*"
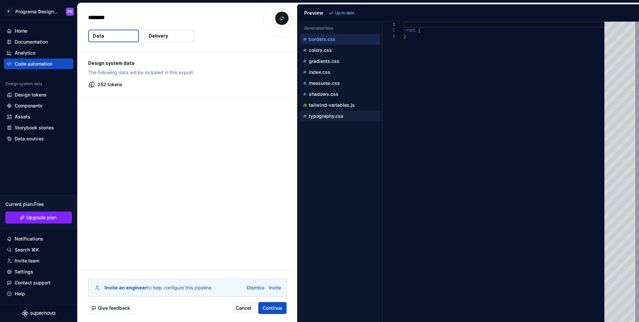
click at [324, 118] on p "typography.css" at bounding box center [326, 116] width 35 height 5
type textarea "**********"
